Goal: Information Seeking & Learning: Learn about a topic

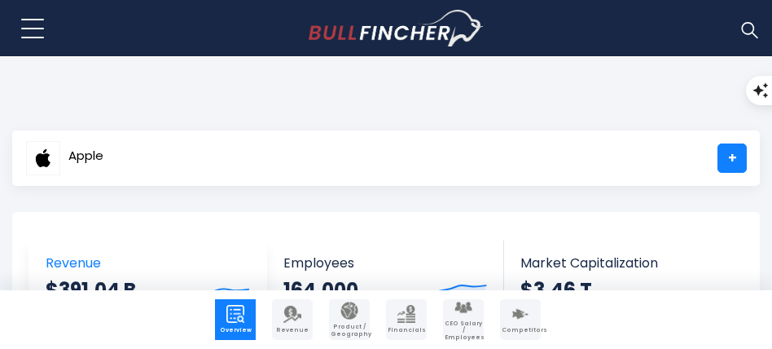
scroll to position [163, 0]
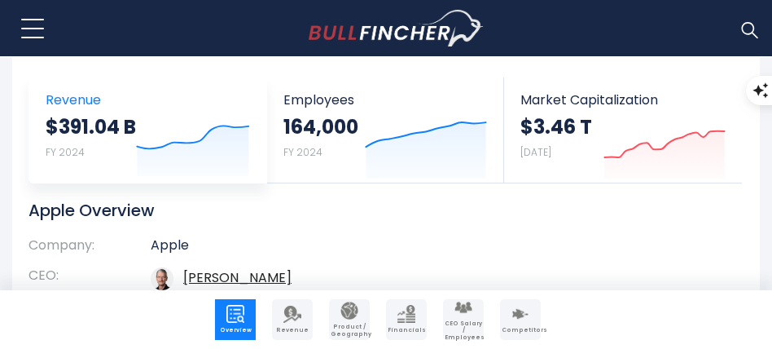
click at [69, 94] on span "Revenue" at bounding box center [148, 99] width 204 height 15
click at [156, 140] on icon "Created with Highcharts 12.1.2" at bounding box center [193, 144] width 114 height 68
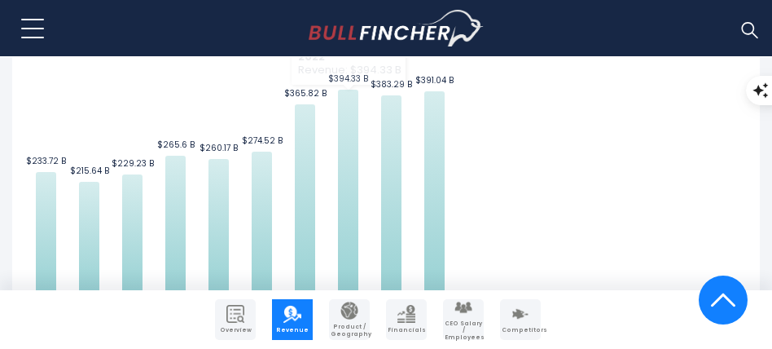
scroll to position [652, 0]
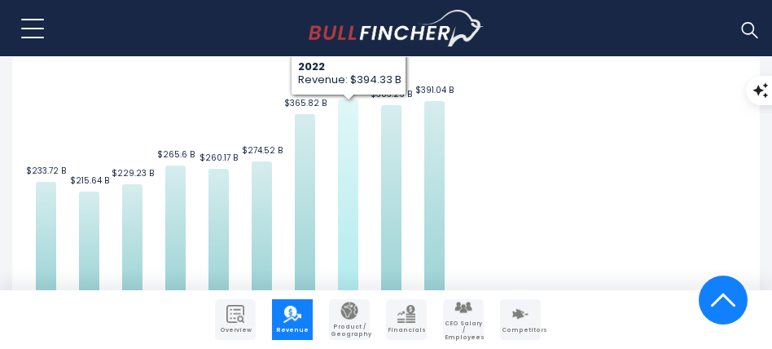
click at [354, 144] on icon "Apple's Revenue Trend" at bounding box center [348, 200] width 20 height 203
click at [356, 76] on rect "Apple's Revenue Trend" at bounding box center [240, 146] width 432 height 367
click at [344, 118] on icon "Apple's Revenue Trend" at bounding box center [348, 200] width 20 height 203
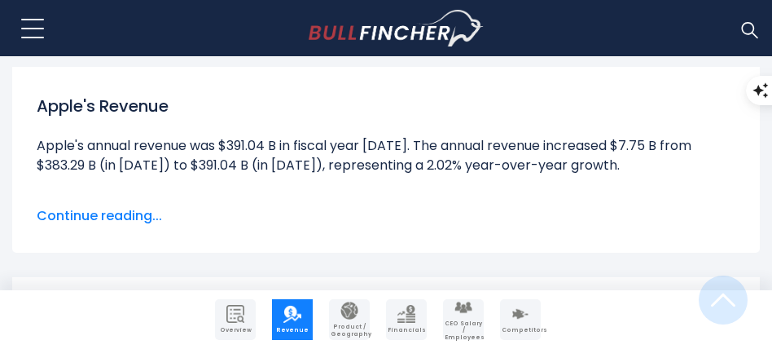
scroll to position [326, 0]
